Goal: Information Seeking & Learning: Learn about a topic

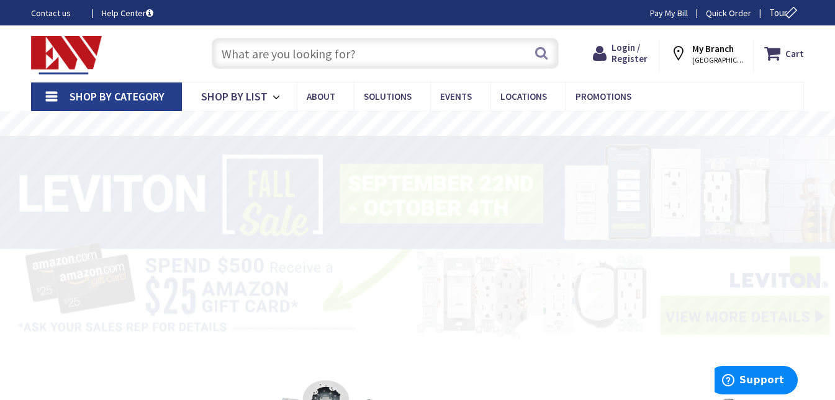
click at [253, 55] on input "text" at bounding box center [385, 53] width 347 height 31
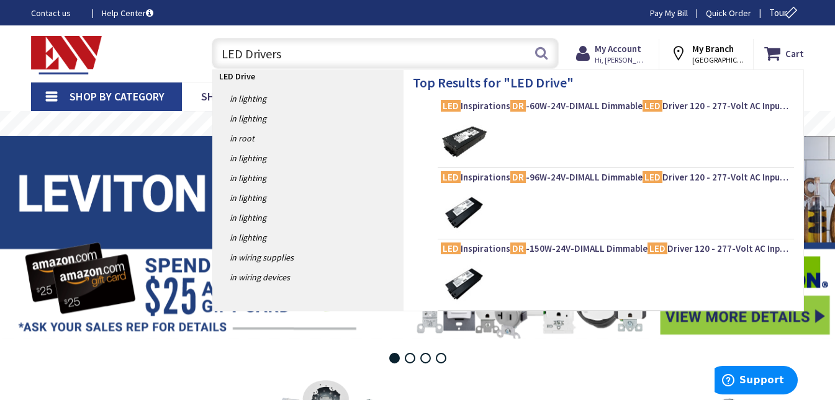
type input "LED Drivers"
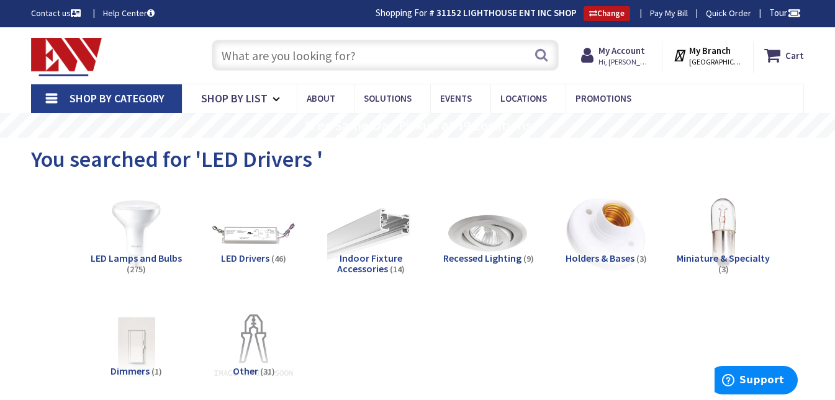
click at [244, 56] on input "text" at bounding box center [385, 55] width 347 height 31
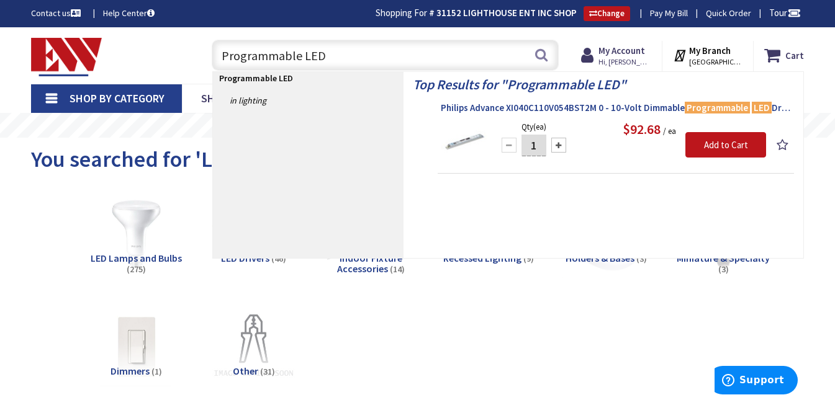
type input "Programmable LED"
click at [488, 108] on span "Philips Advance XI040C110V054BST2M 0 - 10-Volt Dimmable Programmable LED Driver…" at bounding box center [616, 108] width 350 height 12
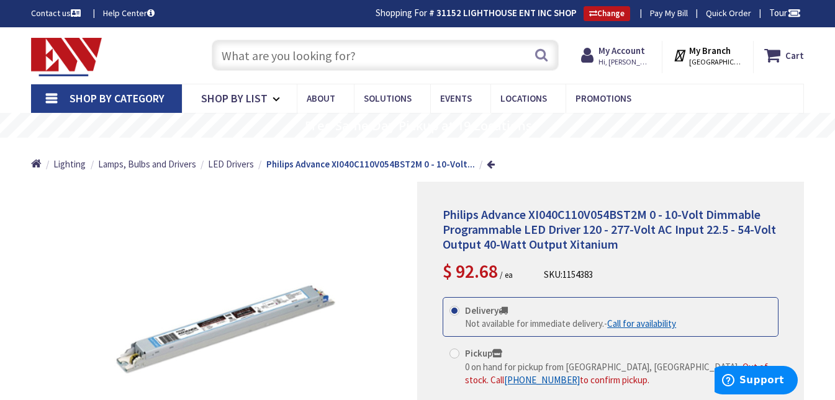
drag, startPoint x: 225, startPoint y: 52, endPoint x: 262, endPoint y: 63, distance: 39.5
click at [226, 52] on input "text" at bounding box center [385, 55] width 347 height 31
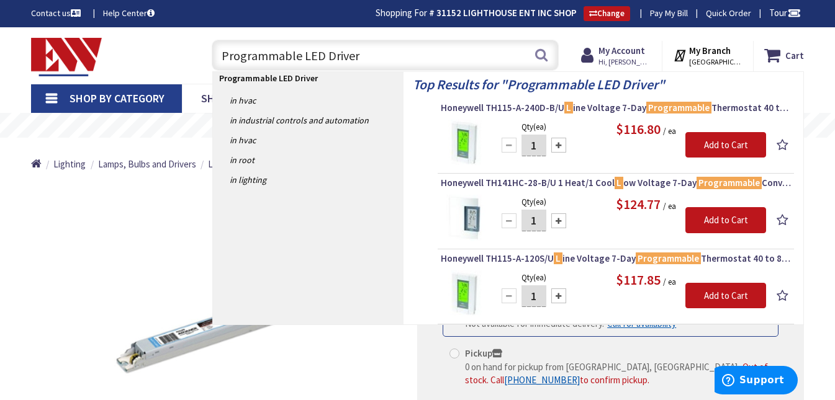
type input "Programmable LED Driver"
